Goal: Task Accomplishment & Management: Manage account settings

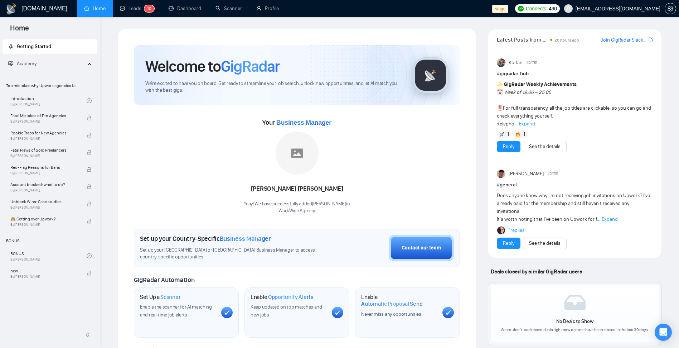
click at [608, 217] on span "Expand" at bounding box center [610, 219] width 16 height 6
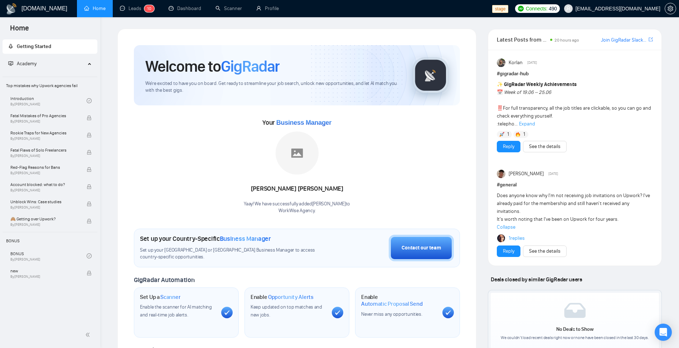
click at [514, 238] on link "1 replies" at bounding box center [517, 237] width 16 height 7
click at [188, 7] on link "Dashboard" at bounding box center [185, 8] width 33 height 6
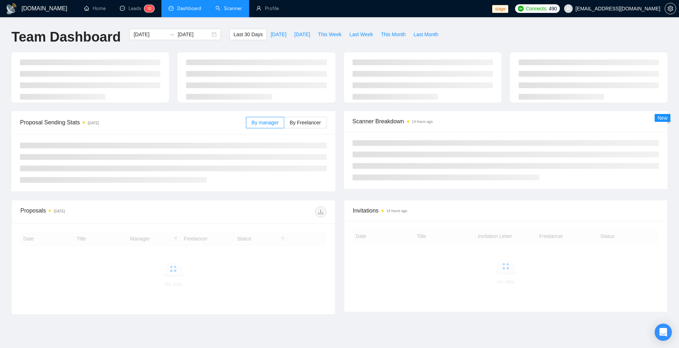
click at [230, 8] on link "Scanner" at bounding box center [228, 8] width 26 height 6
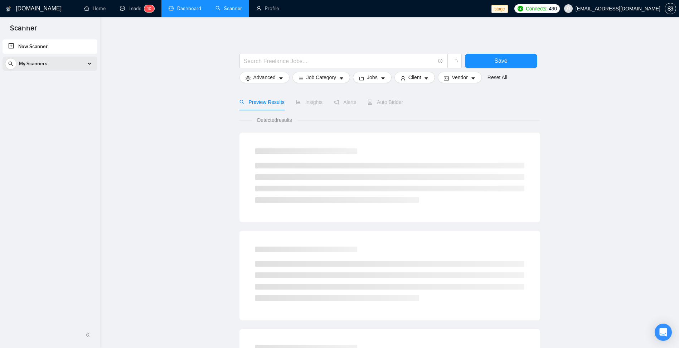
click at [66, 61] on div "My Scanners" at bounding box center [50, 64] width 90 height 14
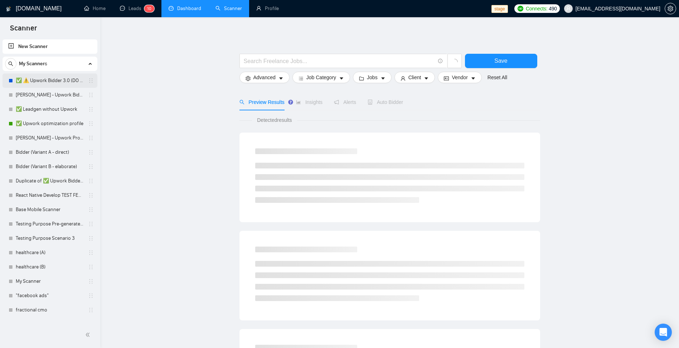
click at [50, 82] on link "✅ ⚠️ Upwork Bidder 3.0 (DO NOT TOUCH)" at bounding box center [50, 80] width 68 height 14
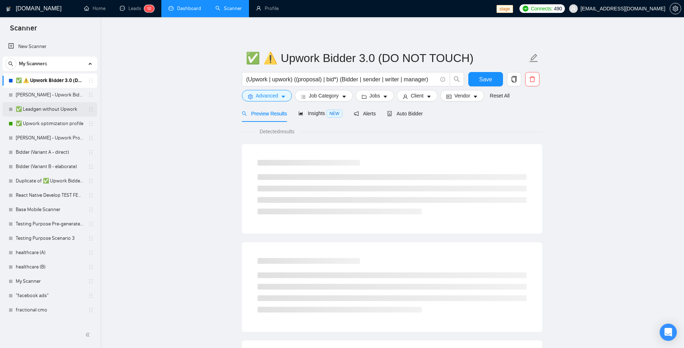
click at [69, 111] on link "✅ Leadgen without Upwork" at bounding box center [50, 109] width 68 height 14
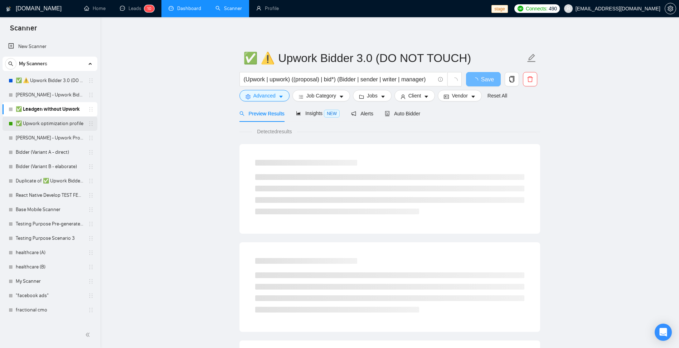
click at [62, 122] on link "✅ Upwork optimization profile" at bounding box center [50, 123] width 68 height 14
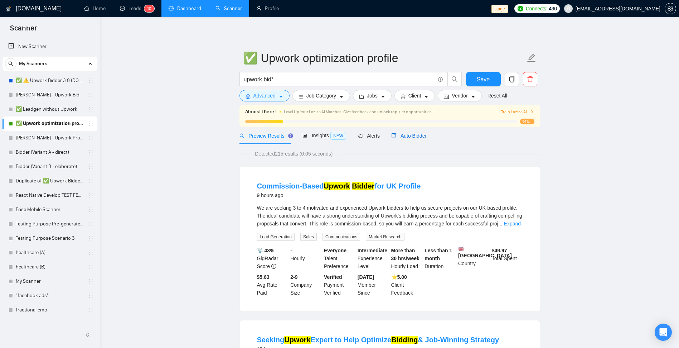
click at [404, 137] on span "Auto Bidder" at bounding box center [408, 136] width 35 height 6
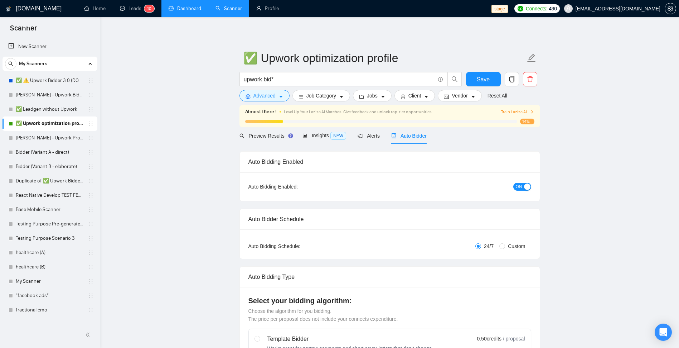
checkbox input "true"
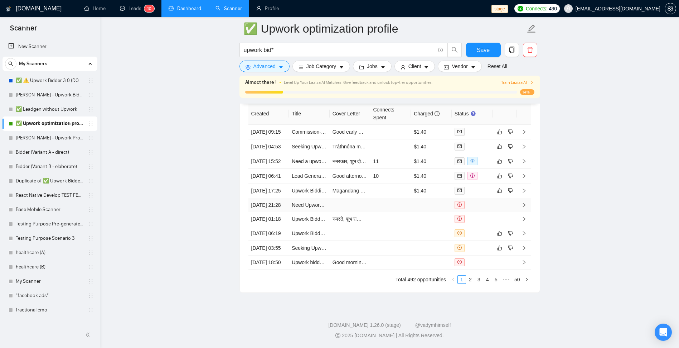
scroll to position [1983, 0]
click at [522, 234] on icon "right" at bounding box center [523, 232] width 5 height 5
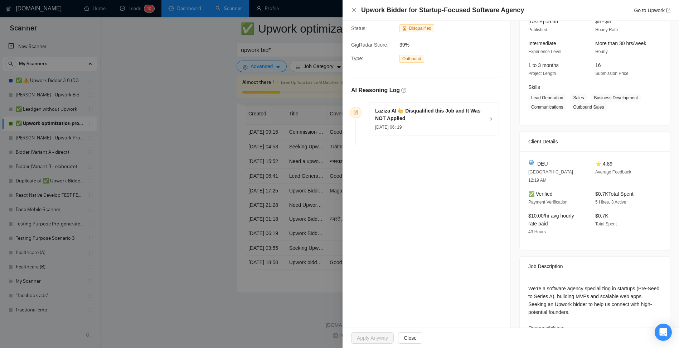
scroll to position [86, 0]
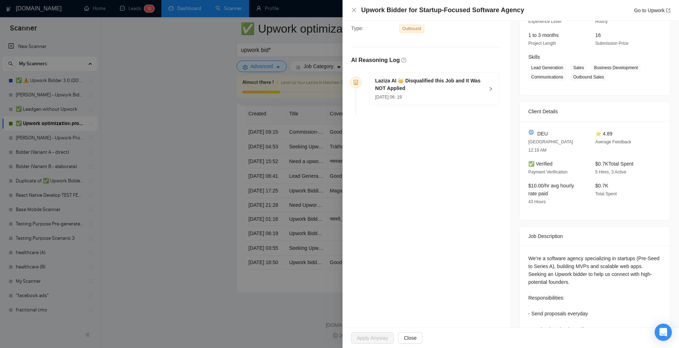
click at [481, 92] on h5 "Laziza AI 👑 Disqualified this Job and It Was NOT Applied" at bounding box center [429, 84] width 109 height 15
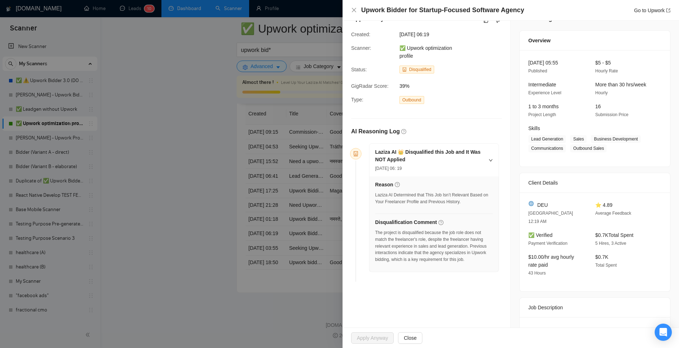
scroll to position [0, 0]
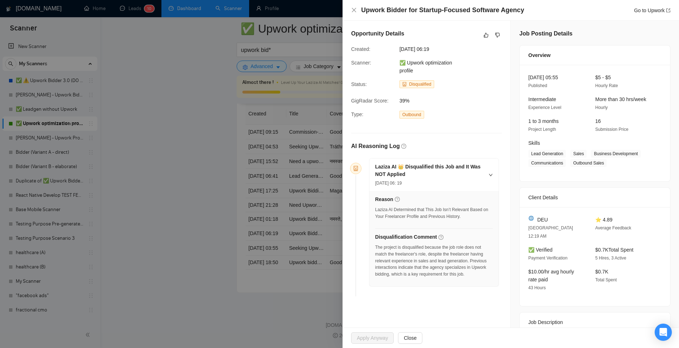
click at [492, 179] on div "Laziza AI 👑 Disqualified this Job and It Was NOT Applied [DATE] 06: 19" at bounding box center [433, 174] width 129 height 33
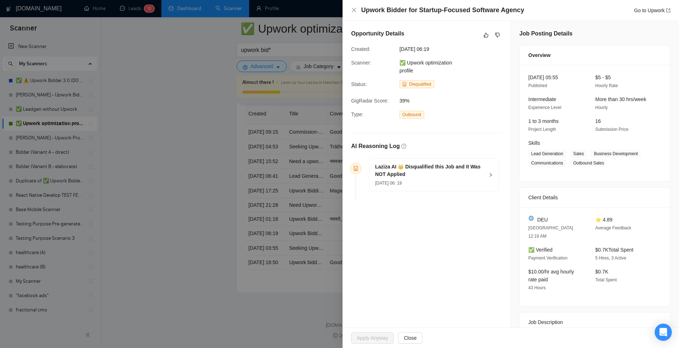
click at [450, 180] on div "[DATE] 06: 19" at bounding box center [429, 183] width 109 height 8
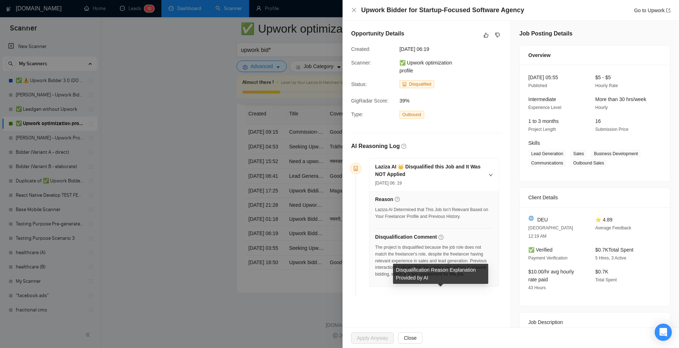
click at [439, 235] on icon "question-circle" at bounding box center [440, 236] width 5 height 5
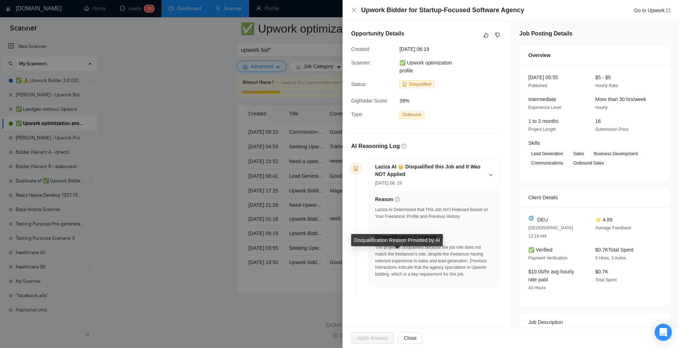
click at [399, 198] on icon "question-circle" at bounding box center [397, 198] width 5 height 5
